Goal: Ask a question

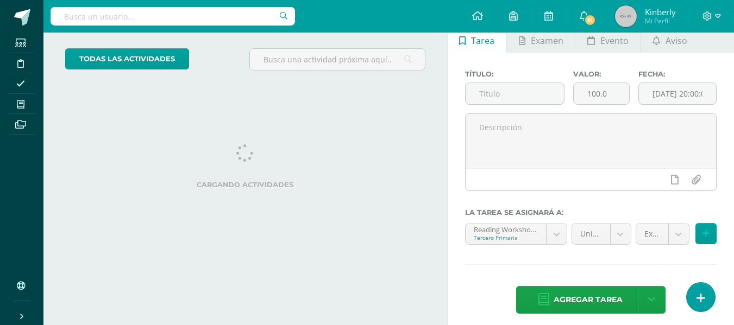
scroll to position [64, 0]
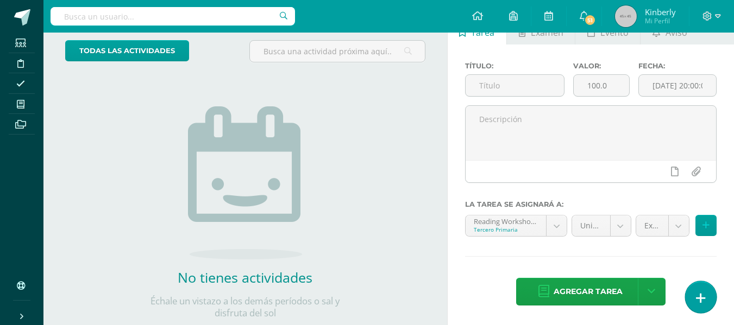
click at [688, 303] on link at bounding box center [700, 297] width 31 height 32
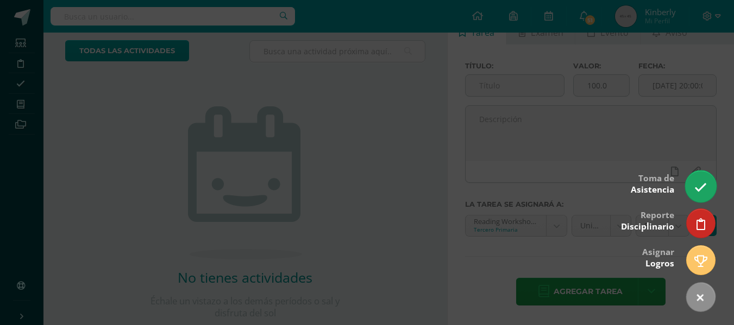
click at [705, 186] on icon at bounding box center [700, 187] width 12 height 12
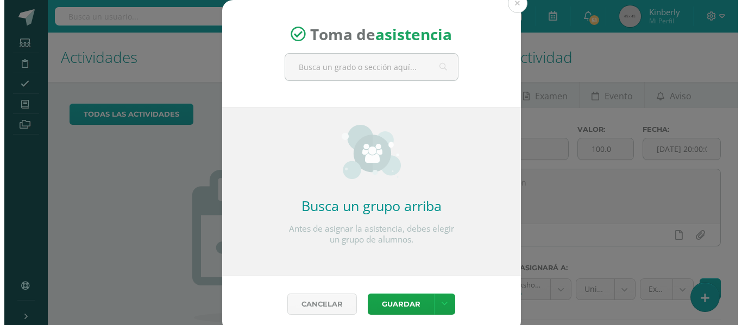
scroll to position [0, 0]
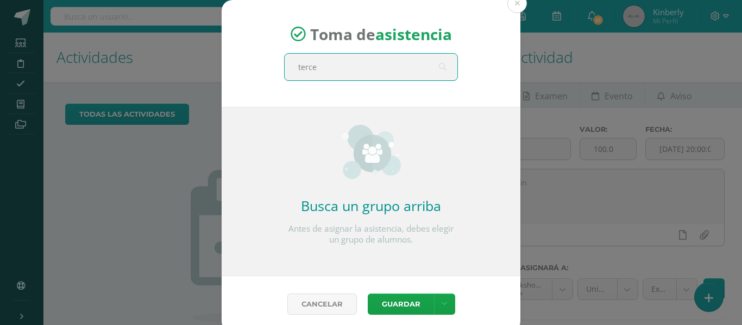
type input "tercer"
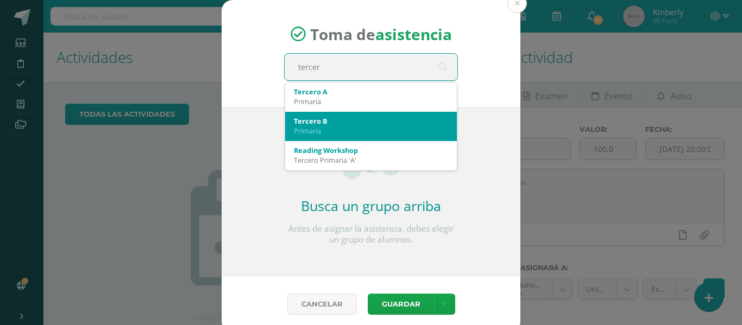
click at [349, 124] on div "Tercero B" at bounding box center [371, 121] width 154 height 10
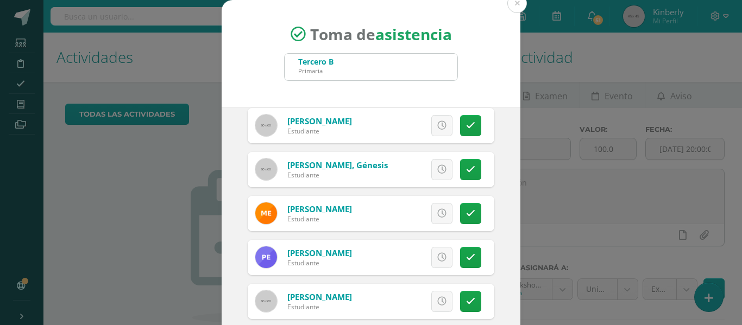
scroll to position [109, 0]
